Goal: Transaction & Acquisition: Download file/media

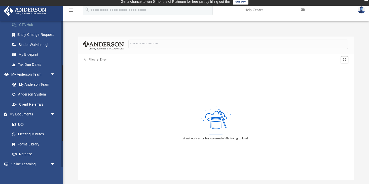
scroll to position [86, 0]
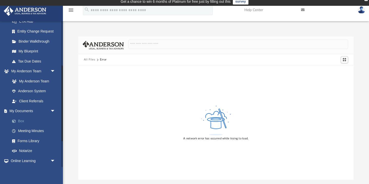
click at [27, 122] on link "Box" at bounding box center [35, 121] width 56 height 10
click at [21, 121] on link "Box" at bounding box center [35, 121] width 56 height 10
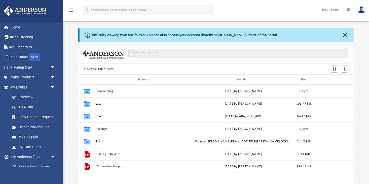
scroll to position [114, 276]
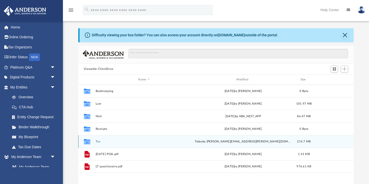
click at [131, 141] on button "Tax" at bounding box center [143, 141] width 97 height 3
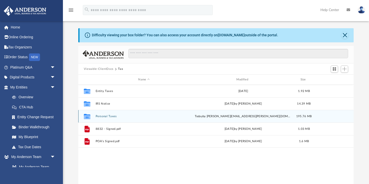
click at [127, 119] on div "Collaborated Folder Personal Taxes today by jay.lyles@gmail.com 195.76 MB" at bounding box center [216, 116] width 276 height 13
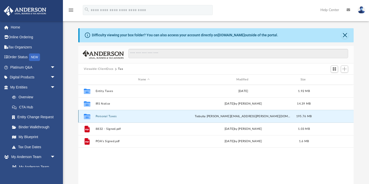
click at [111, 116] on button "Personal Taxes" at bounding box center [143, 116] width 97 height 3
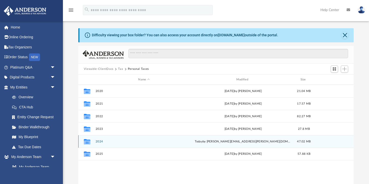
click at [107, 140] on button "2024" at bounding box center [143, 141] width 97 height 3
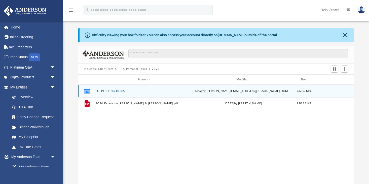
click at [113, 90] on button "SUPPORTING DOCS" at bounding box center [143, 90] width 97 height 3
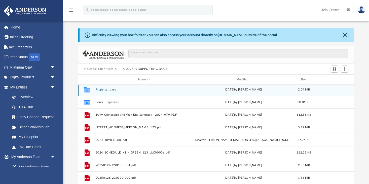
scroll to position [40, 0]
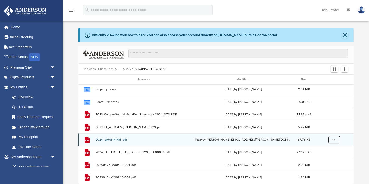
click at [335, 140] on span "More options" at bounding box center [334, 139] width 4 height 3
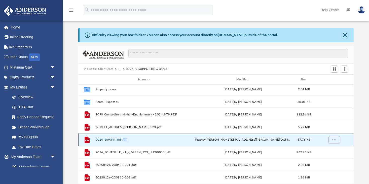
click at [156, 139] on button "2024-1098-Nikhil.pdf" at bounding box center [143, 139] width 97 height 3
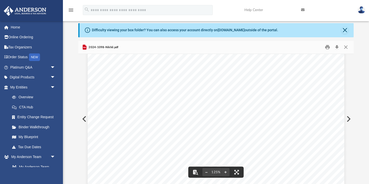
scroll to position [0, 0]
click at [347, 46] on button "Close" at bounding box center [346, 47] width 9 height 8
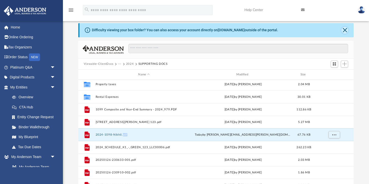
click at [346, 29] on button "Close" at bounding box center [345, 30] width 7 height 7
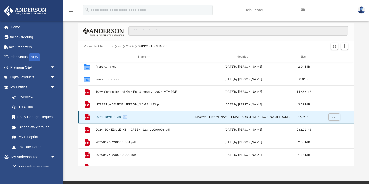
click at [132, 117] on button "2024-1098-Nikhil.pdf" at bounding box center [143, 116] width 97 height 3
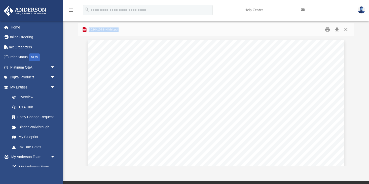
drag, startPoint x: 121, startPoint y: 29, endPoint x: 88, endPoint y: 30, distance: 33.0
click at [88, 30] on div "2024-1098-Nikhil.pdf" at bounding box center [216, 29] width 276 height 13
copy span "2024-1098-Nikhil.pdf"
click at [73, 53] on div "Difficulty viewing your box folder? You can also access your account directly o…" at bounding box center [216, 94] width 306 height 143
